Goal: Information Seeking & Learning: Learn about a topic

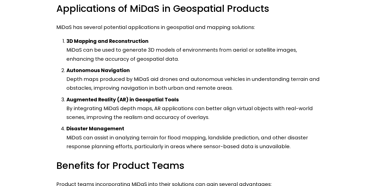
scroll to position [321, 0]
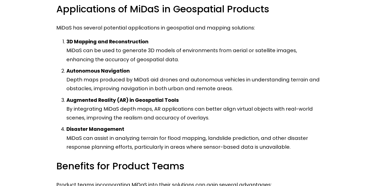
click at [81, 83] on p "Autonomous Navigation Depth maps produced by MiDaS aid drones and autonomous ve…" at bounding box center [195, 80] width 259 height 27
click at [204, 44] on p "3D Mapping and Reconstruction MiDaS can be used to generate 3D models of enviro…" at bounding box center [195, 50] width 259 height 27
drag, startPoint x: 198, startPoint y: 69, endPoint x: 186, endPoint y: 64, distance: 12.6
click at [186, 64] on p "3D Mapping and Reconstruction MiDaS can be used to generate 3D models of enviro…" at bounding box center [195, 50] width 259 height 27
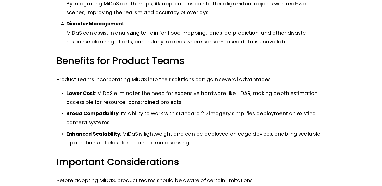
scroll to position [430, 0]
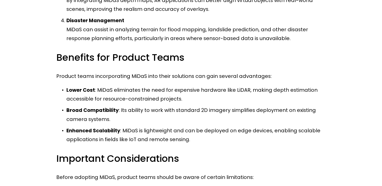
drag, startPoint x: 217, startPoint y: 57, endPoint x: 168, endPoint y: 61, distance: 49.3
click at [168, 61] on h3 "Benefits for Product Teams" at bounding box center [190, 57] width 269 height 13
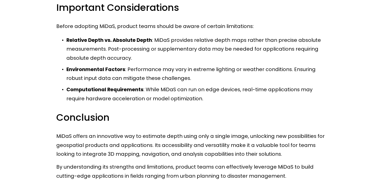
scroll to position [581, 0]
click at [137, 49] on p "Relative Depth vs. Absolute Depth : MiDaS provides relative depth maps rather t…" at bounding box center [195, 49] width 259 height 27
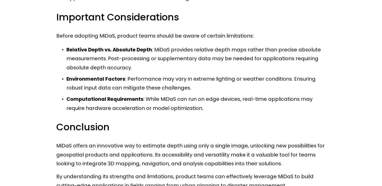
scroll to position [573, 0]
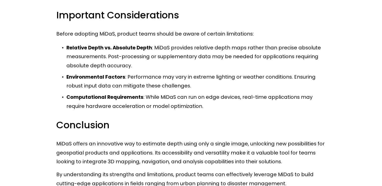
click at [204, 126] on h3 "Conclusion" at bounding box center [190, 125] width 269 height 13
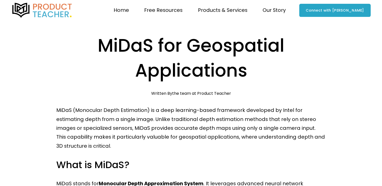
scroll to position [0, 0]
